Goal: Information Seeking & Learning: Check status

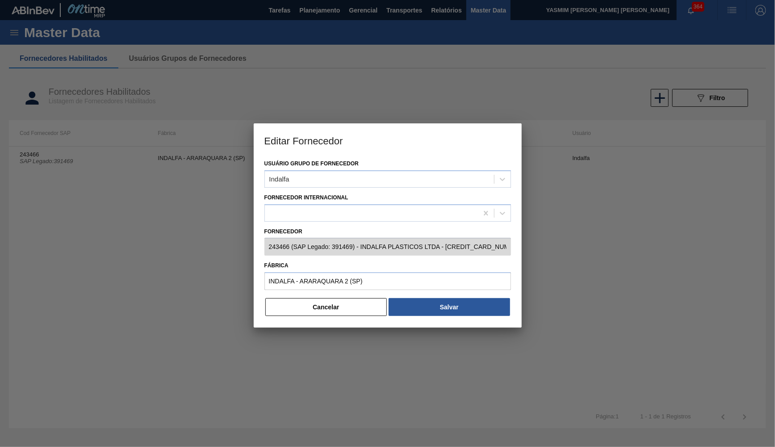
click at [324, 319] on div "Usuário Grupo de Fornecedor Indalfa Fornecedor Internacional Fornecedor 243466 …" at bounding box center [388, 242] width 268 height 170
click at [321, 306] on button "Cancelar" at bounding box center [326, 307] width 122 height 18
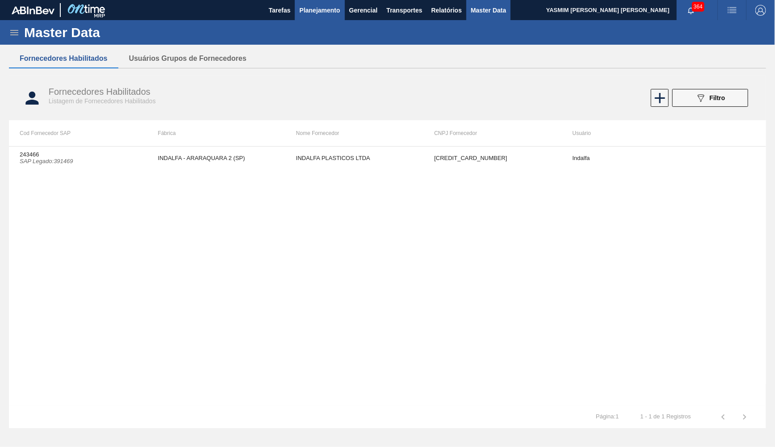
click at [320, 2] on button "Planejamento" at bounding box center [320, 10] width 50 height 20
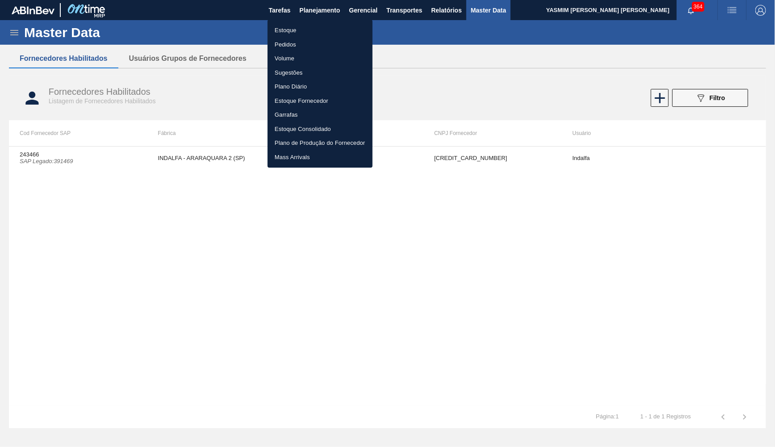
click at [309, 21] on ul "Estoque Pedidos Volume Sugestões Plano Diário Estoque Fornecedor Garrafas Estoq…" at bounding box center [320, 94] width 105 height 148
click at [314, 28] on li "Estoque" at bounding box center [320, 30] width 105 height 14
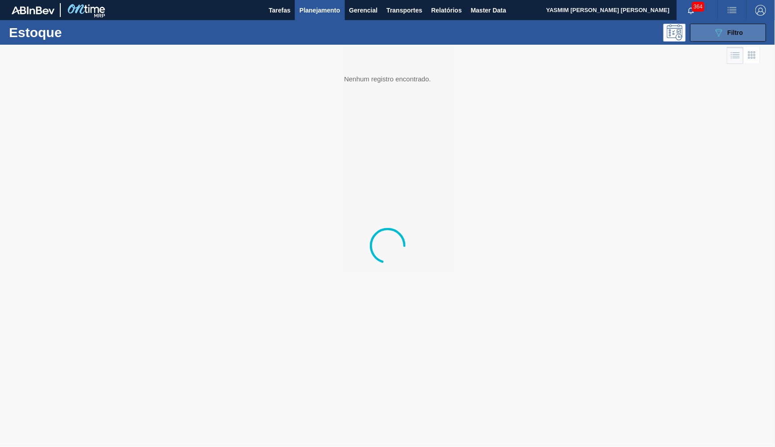
click at [732, 38] on div "089F7B8B-B2A5-4AFE-B5C0-19BA573D28AC Filtro" at bounding box center [729, 32] width 30 height 11
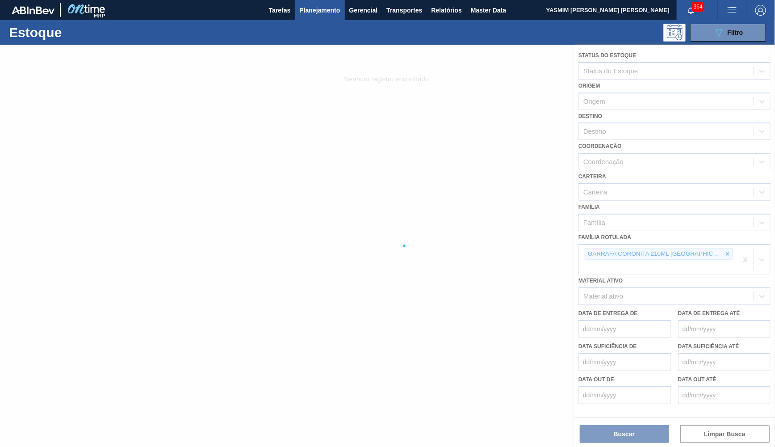
click at [711, 247] on div at bounding box center [387, 246] width 775 height 402
click at [708, 243] on div at bounding box center [387, 246] width 775 height 402
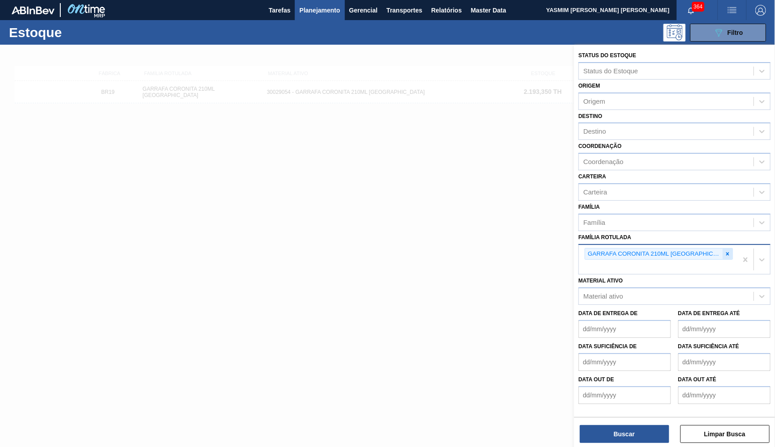
click at [723, 249] on div at bounding box center [728, 254] width 10 height 11
type Rotulada "qr coode"
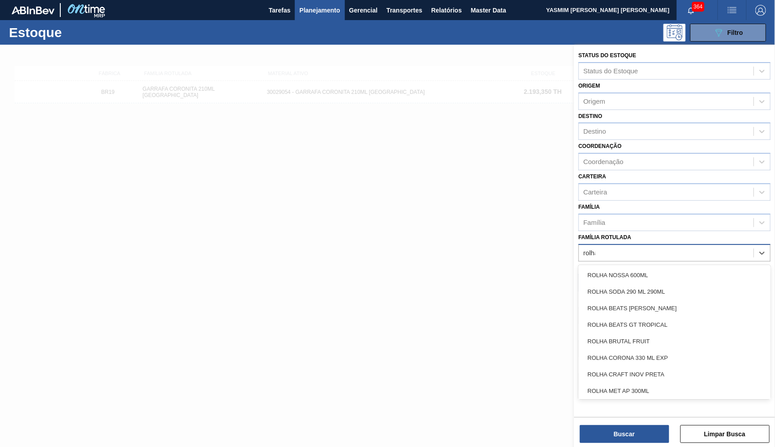
type Rotulada "rolha"
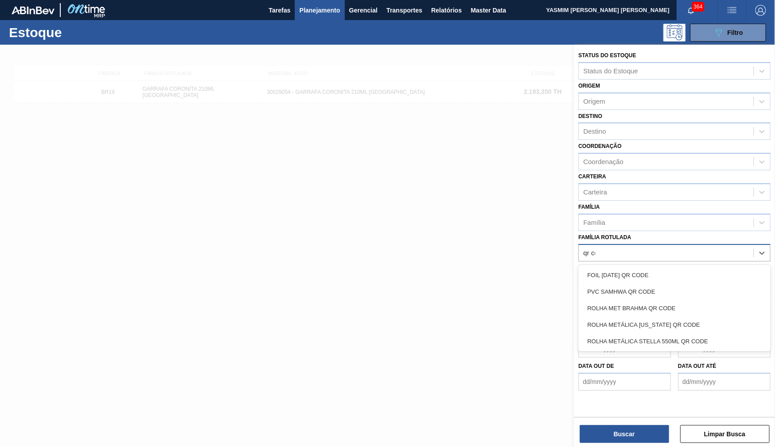
type Rotulada "qr cod"
click at [676, 305] on div "ROLHA MET BRAHMA QR CODE" at bounding box center [675, 308] width 192 height 17
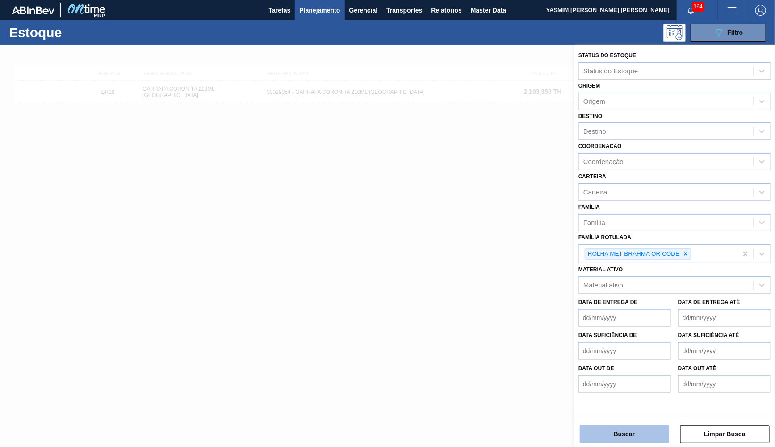
click at [615, 442] on button "Buscar" at bounding box center [624, 434] width 89 height 18
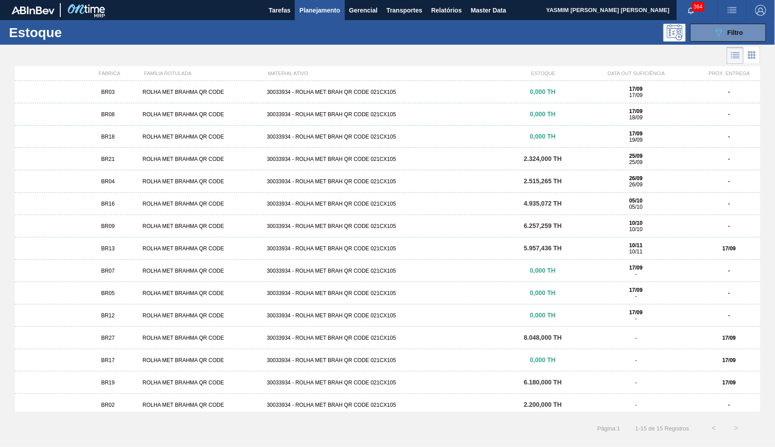
scroll to position [4, 0]
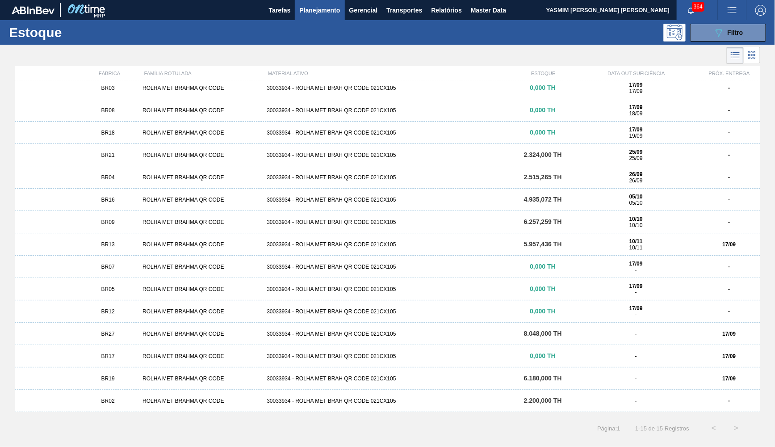
click at [158, 407] on div "BR02 ROLHA MET BRAHMA QR CODE 30033934 - ROLHA MET BRAH QR CODE 021CX105 2.200,…" at bounding box center [388, 401] width 746 height 22
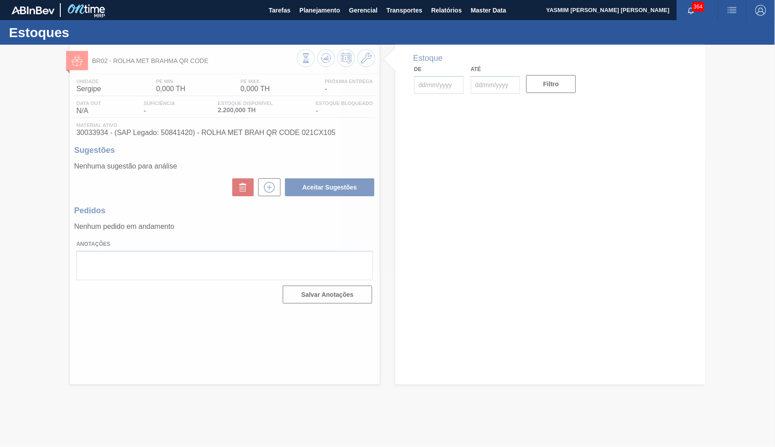
type input "[DATE]"
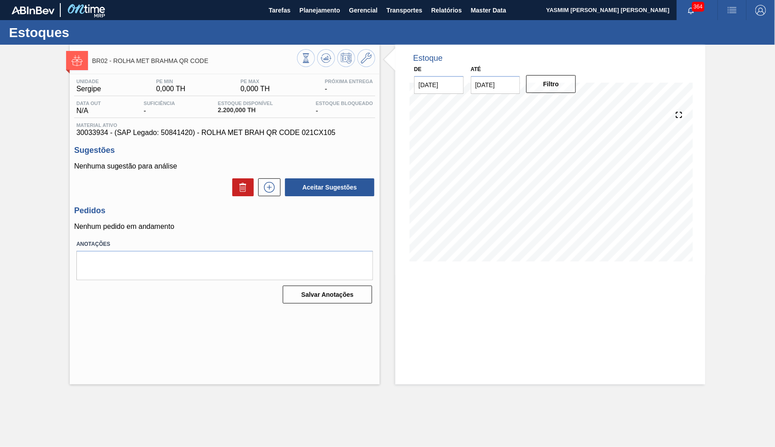
click at [359, 67] on div at bounding box center [336, 59] width 78 height 20
click at [368, 62] on icon at bounding box center [366, 58] width 11 height 11
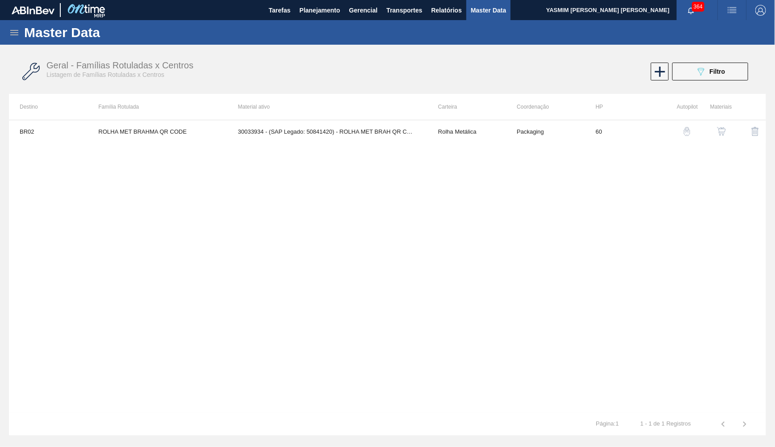
click at [721, 136] on button "button" at bounding box center [721, 131] width 21 height 21
